Goal: Register for event/course

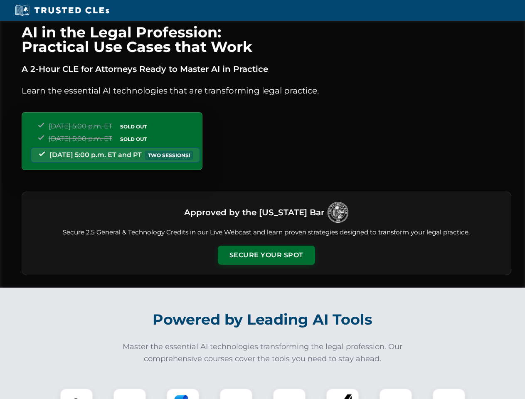
click at [266, 255] on button "Secure Your Spot" at bounding box center [266, 255] width 97 height 19
click at [76, 393] on img at bounding box center [76, 405] width 24 height 24
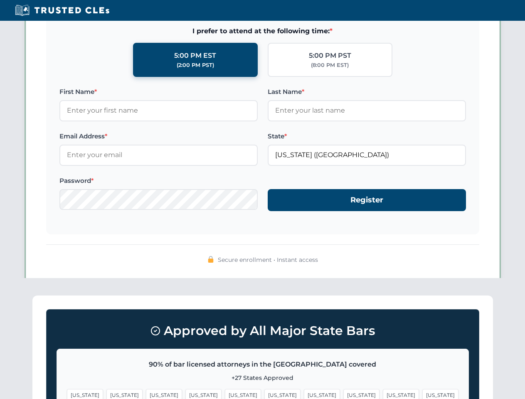
click at [304, 393] on span "[US_STATE]" at bounding box center [322, 395] width 36 height 12
click at [383, 393] on span "[US_STATE]" at bounding box center [401, 395] width 36 height 12
